Goal: Task Accomplishment & Management: Use online tool/utility

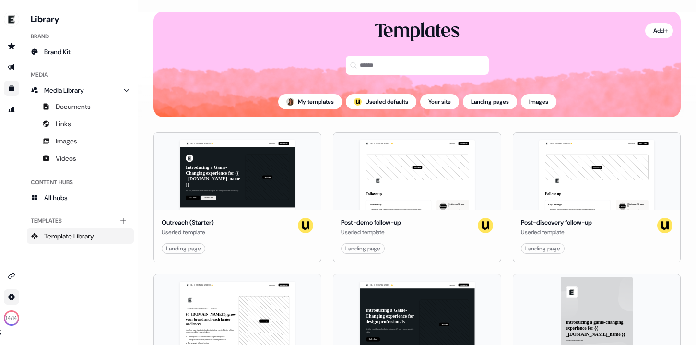
click at [9, 295] on html "For the best experience switch devices to a bigger screen. Go to [DOMAIN_NAME] …" at bounding box center [348, 172] width 696 height 345
click at [58, 198] on html "For the best experience switch devices to a bigger screen. Go to [DOMAIN_NAME] …" at bounding box center [348, 172] width 696 height 345
click at [5, 300] on html "For the best experience switch devices to a bigger screen. Go to [DOMAIN_NAME] …" at bounding box center [348, 172] width 696 height 345
click at [49, 283] on div "Team" at bounding box center [66, 279] width 77 height 15
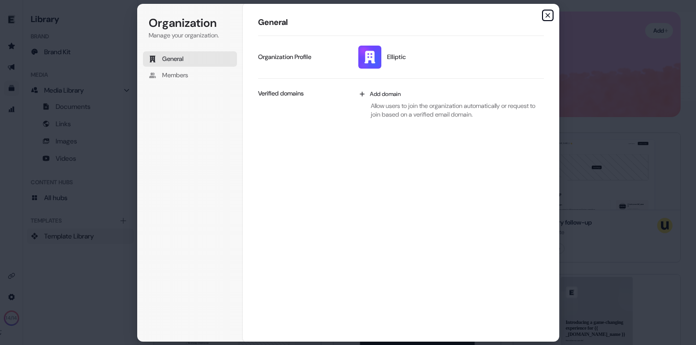
click at [547, 13] on icon "button" at bounding box center [548, 16] width 8 height 8
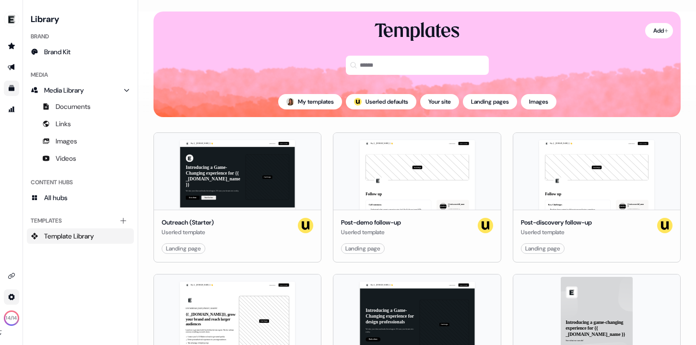
click at [15, 293] on html "For the best experience switch devices to a bigger screen. Go to [DOMAIN_NAME] …" at bounding box center [348, 172] width 696 height 345
click at [10, 273] on html "For the best experience switch devices to a bigger screen. Go to [DOMAIN_NAME] …" at bounding box center [348, 172] width 696 height 345
click at [10, 273] on icon "Go to integrations" at bounding box center [12, 276] width 8 height 8
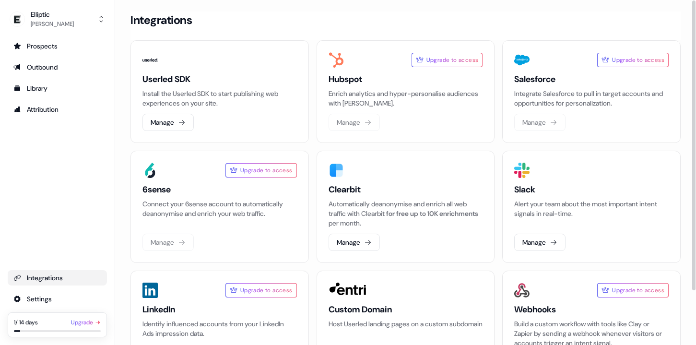
scroll to position [65, 0]
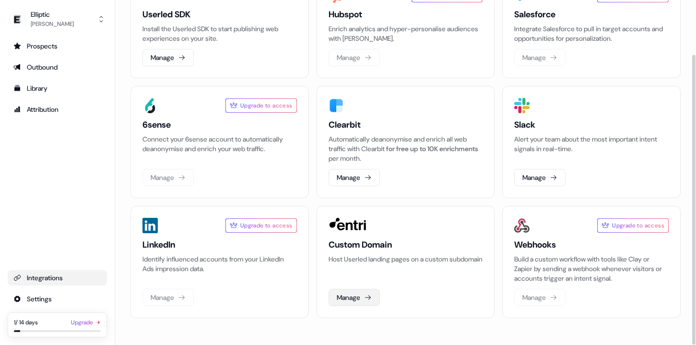
click at [355, 290] on button "Manage" at bounding box center [353, 297] width 51 height 17
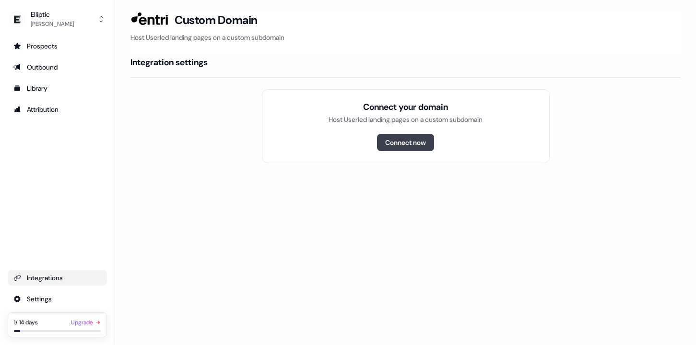
click at [409, 140] on button "Connect now" at bounding box center [405, 142] width 57 height 17
